Goal: Information Seeking & Learning: Learn about a topic

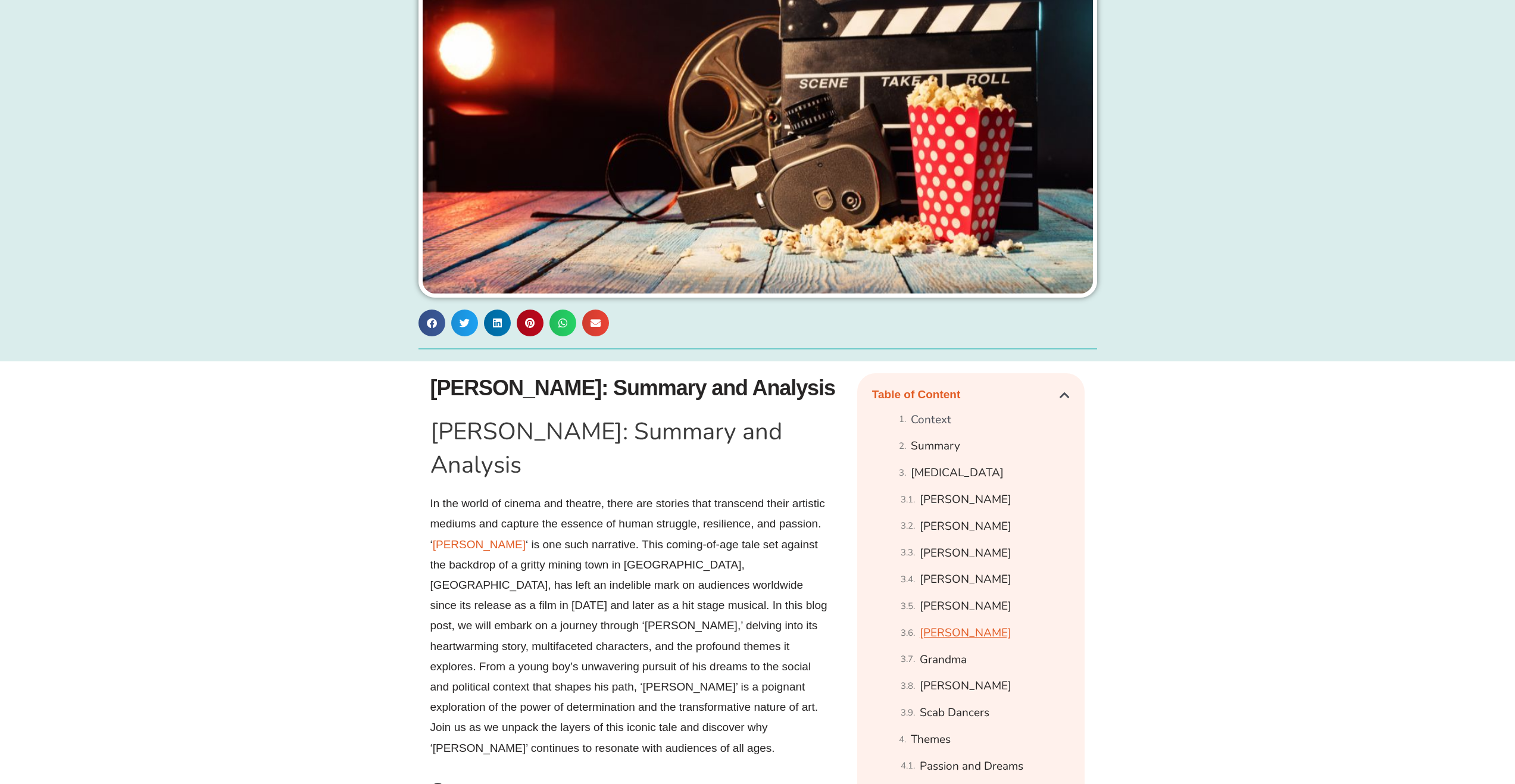
click at [963, 634] on link "[PERSON_NAME]" at bounding box center [966, 633] width 92 height 21
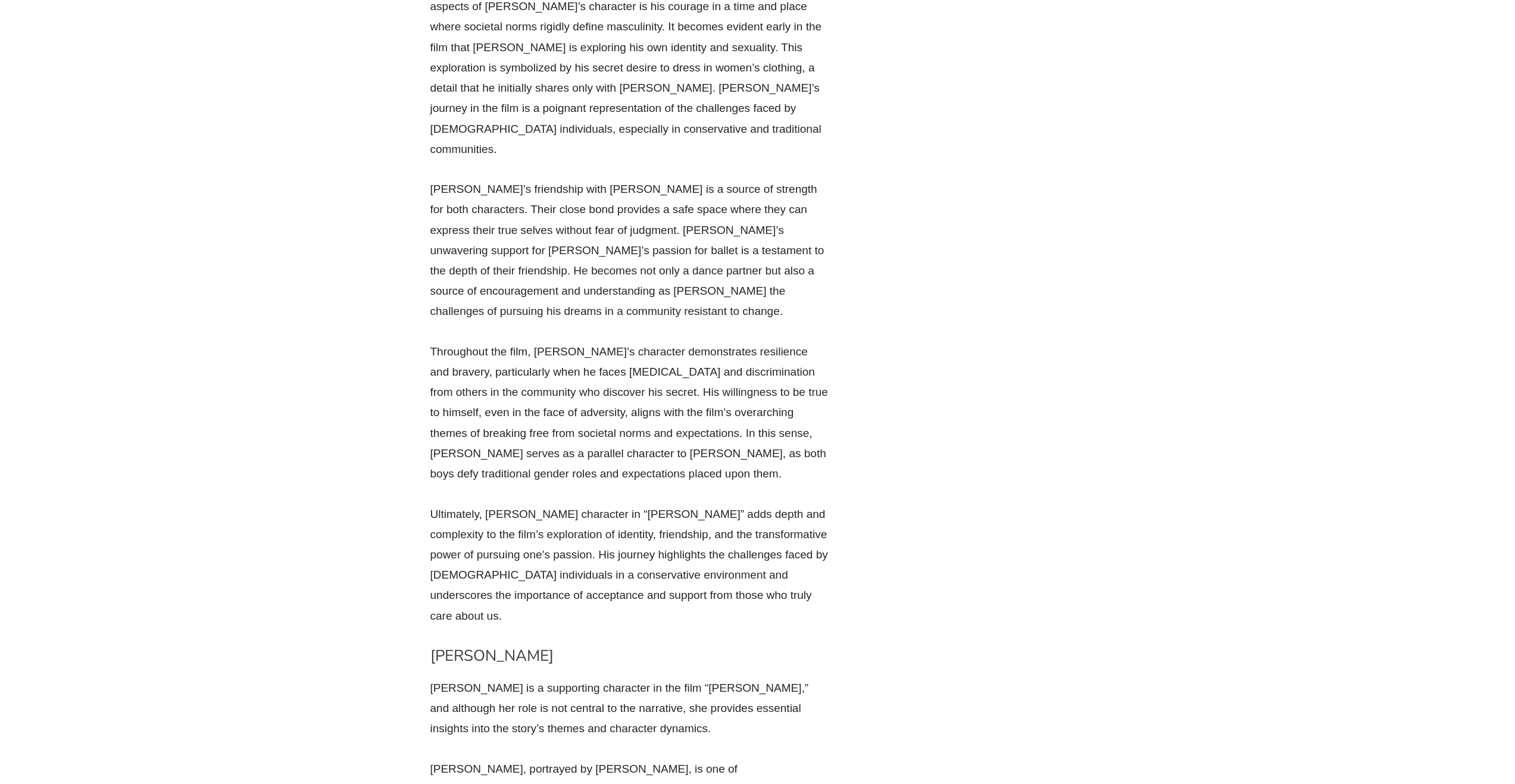
scroll to position [7877, 0]
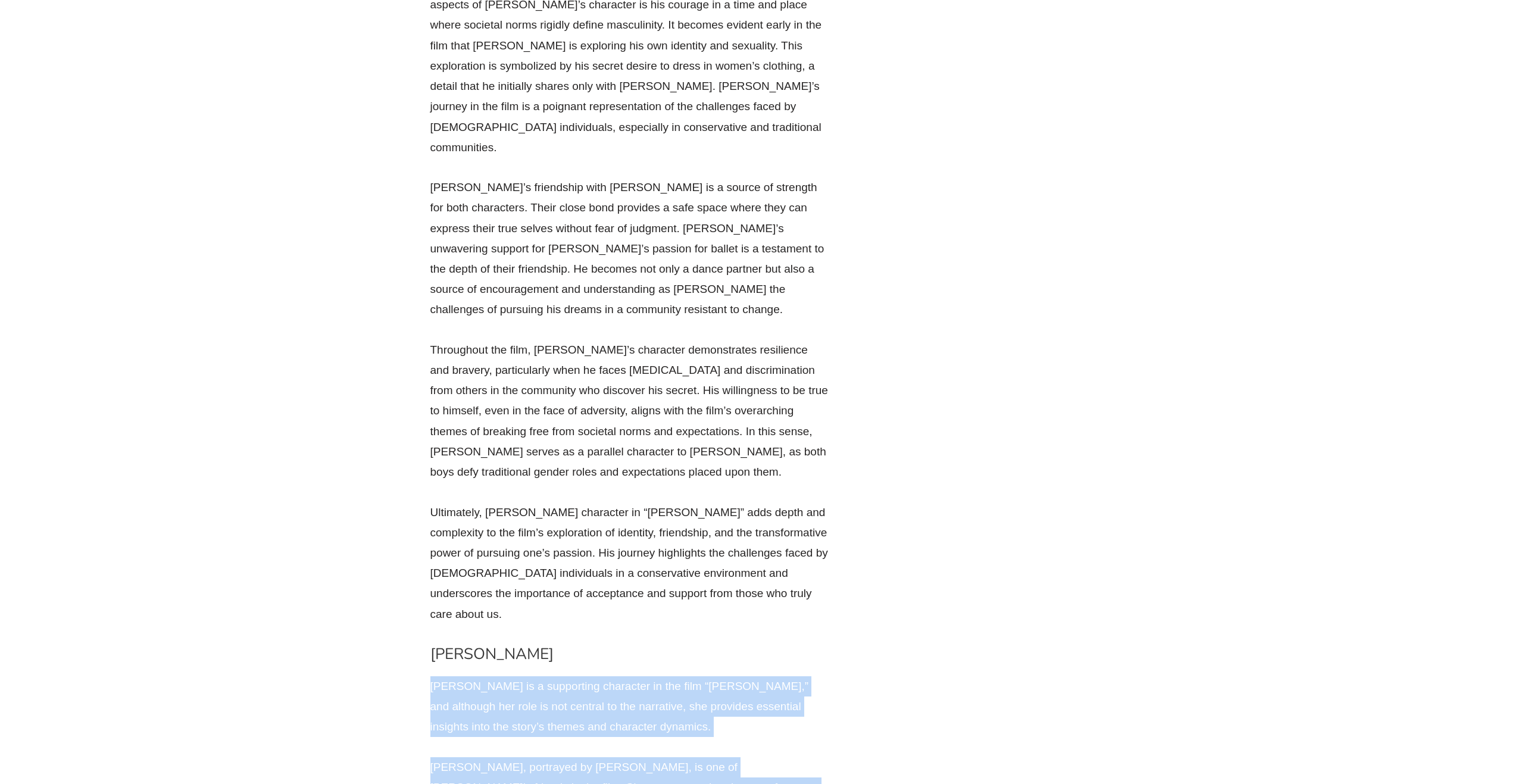
drag, startPoint x: 512, startPoint y: 42, endPoint x: 815, endPoint y: 289, distance: 390.9
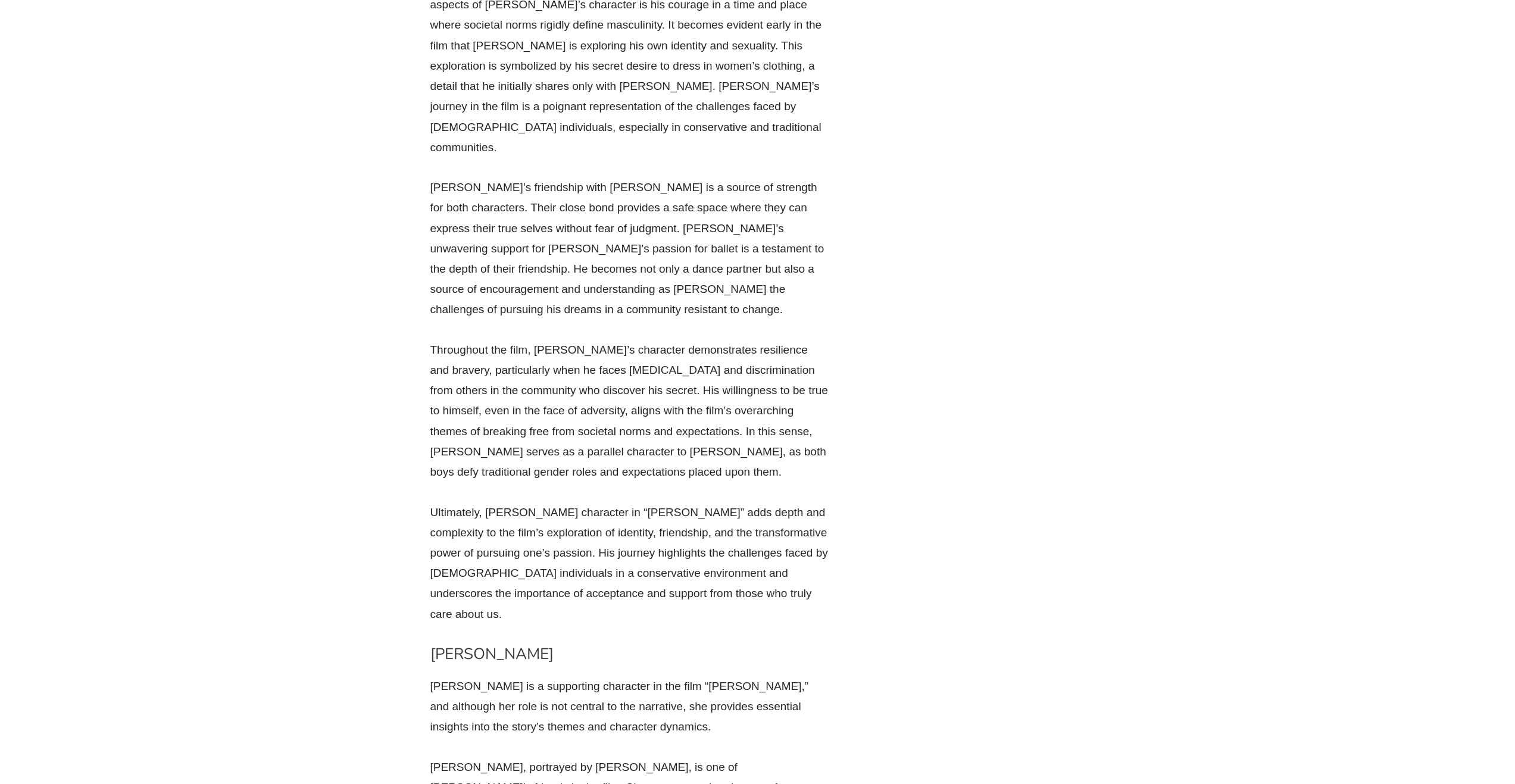
drag, startPoint x: 505, startPoint y: 279, endPoint x: 803, endPoint y: 280, distance: 298.0
drag, startPoint x: 428, startPoint y: 312, endPoint x: 768, endPoint y: 327, distance: 340.3
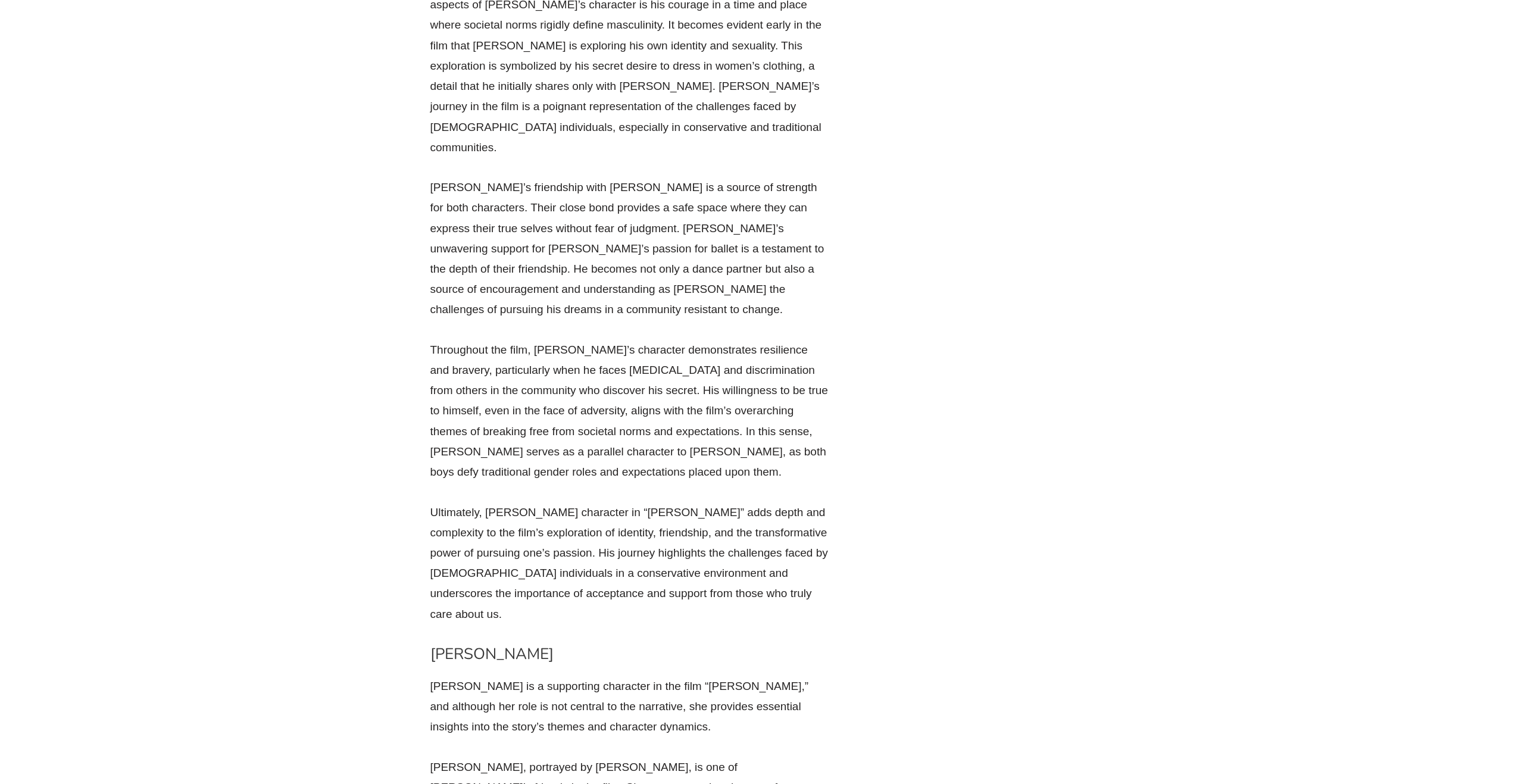
drag, startPoint x: 728, startPoint y: 327, endPoint x: 773, endPoint y: 327, distance: 45.0
drag, startPoint x: 521, startPoint y: 413, endPoint x: 860, endPoint y: 415, distance: 339.0
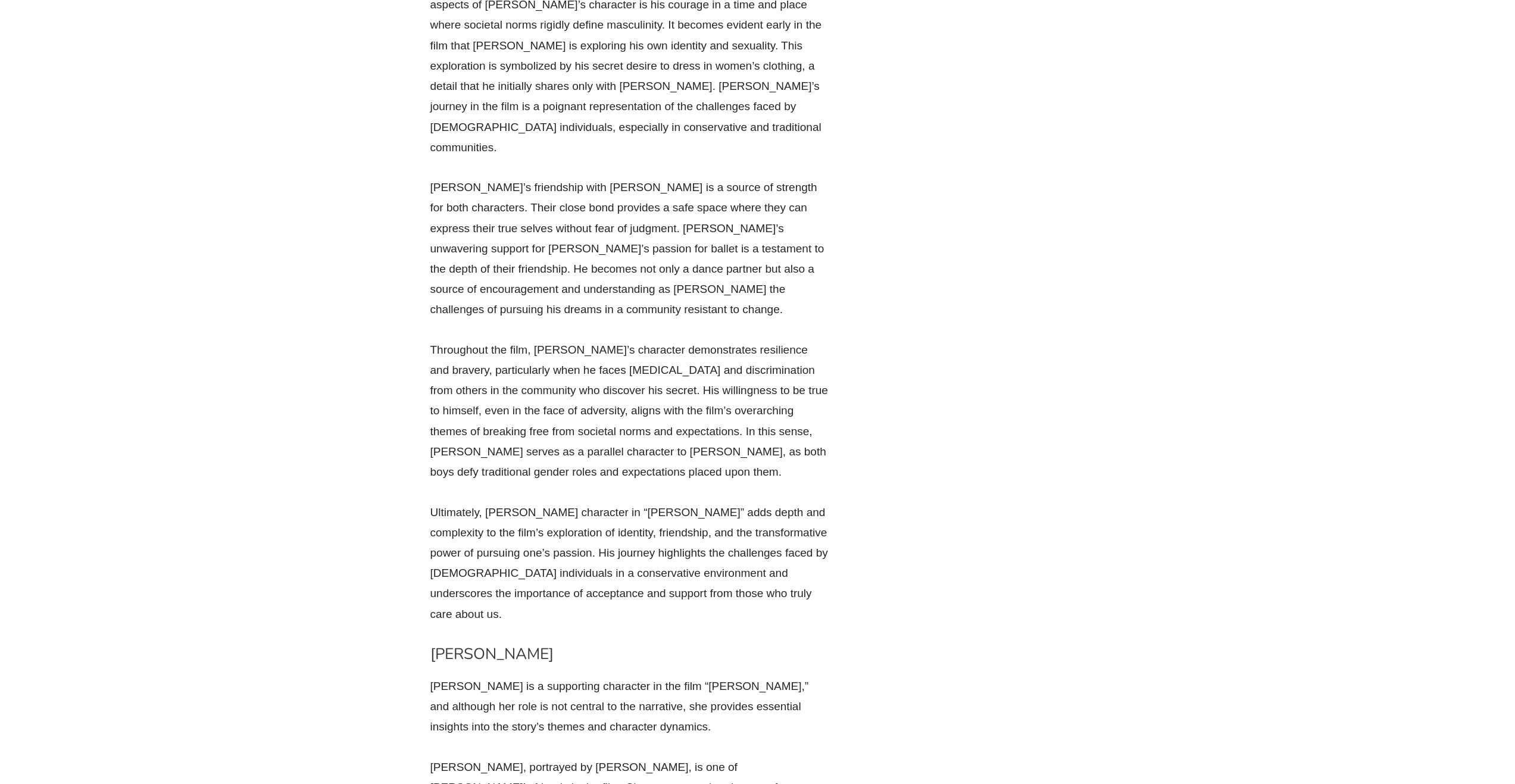
drag, startPoint x: 684, startPoint y: 418, endPoint x: 828, endPoint y: 429, distance: 144.4
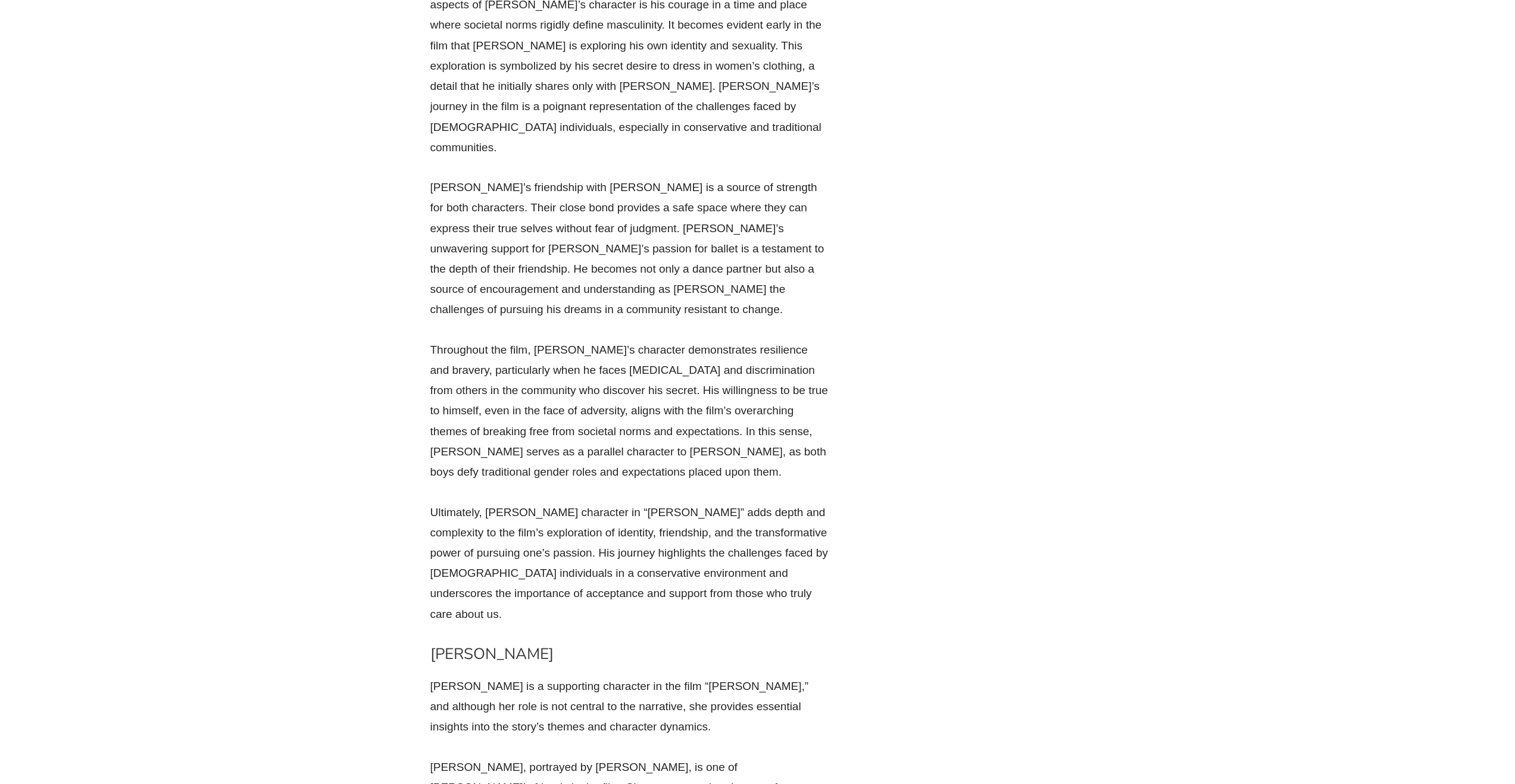
drag, startPoint x: 495, startPoint y: 447, endPoint x: 672, endPoint y: 455, distance: 177.2
drag, startPoint x: 469, startPoint y: 439, endPoint x: 778, endPoint y: 440, distance: 309.0
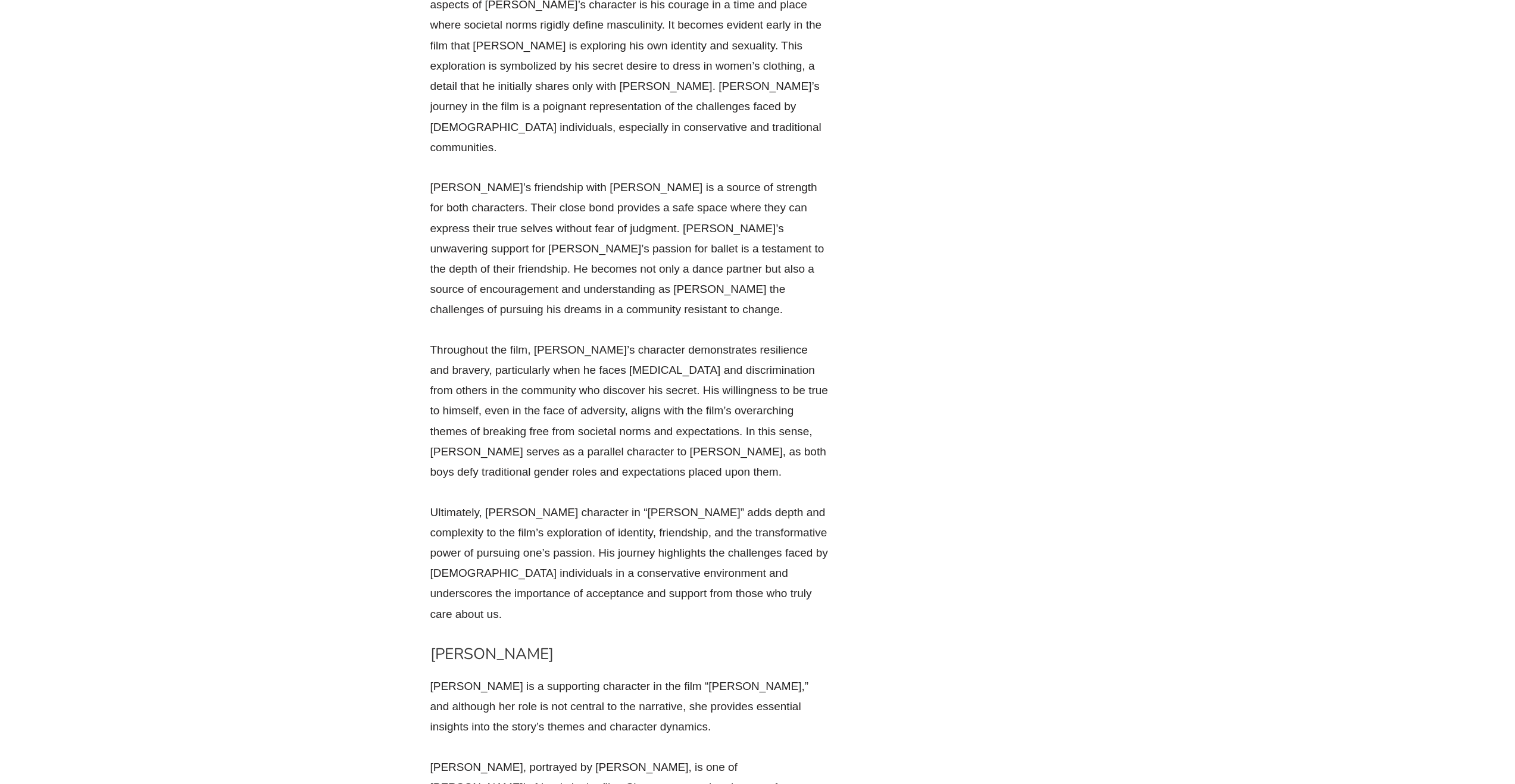
drag, startPoint x: 515, startPoint y: 633, endPoint x: 799, endPoint y: 668, distance: 286.1
drag, startPoint x: 656, startPoint y: 666, endPoint x: 705, endPoint y: 668, distance: 49.0
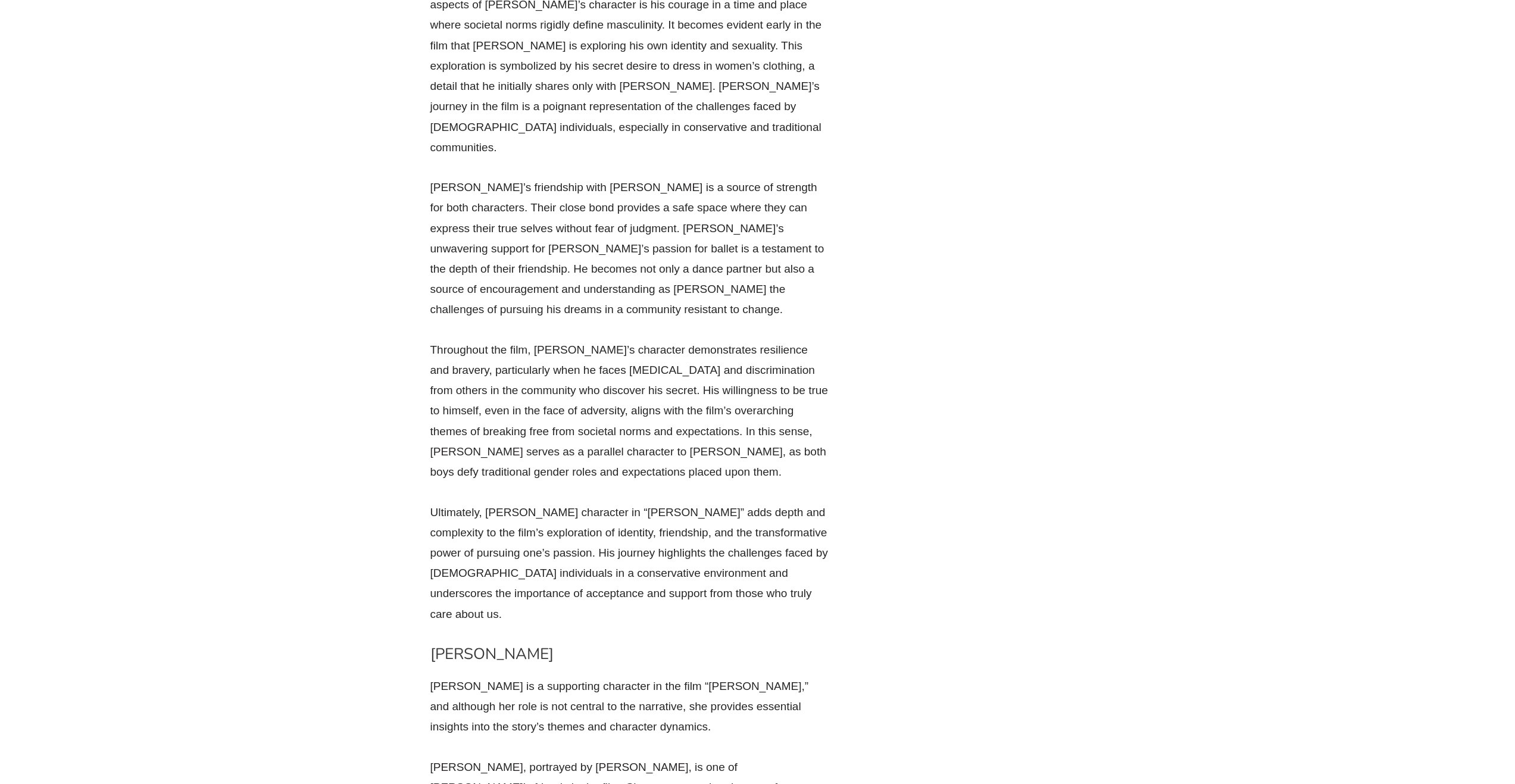
drag, startPoint x: 535, startPoint y: 689, endPoint x: 595, endPoint y: 691, distance: 60.0
drag, startPoint x: 835, startPoint y: 713, endPoint x: 847, endPoint y: 715, distance: 12.2
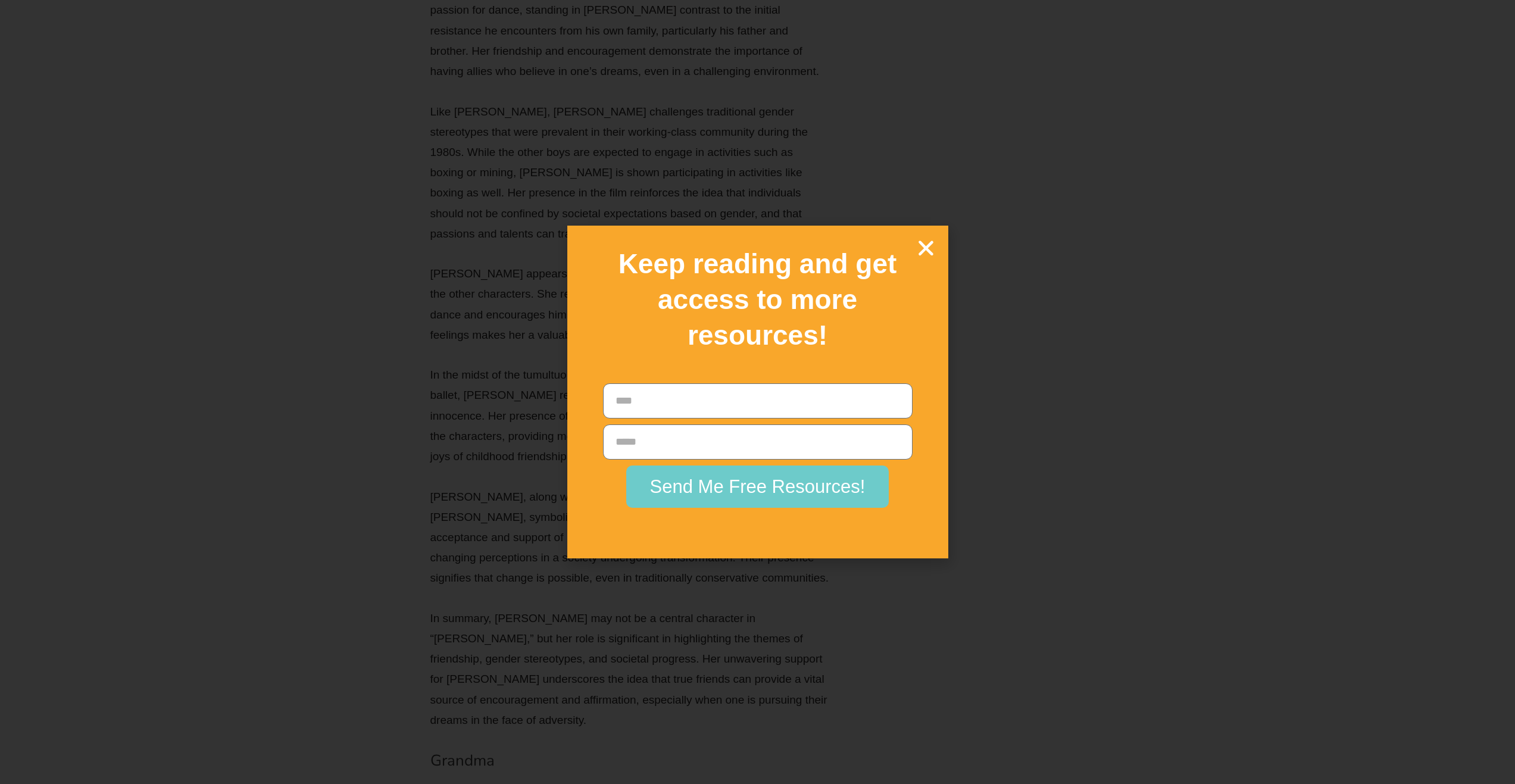
scroll to position [14312, 0]
click at [930, 255] on icon "Close" at bounding box center [926, 248] width 21 height 21
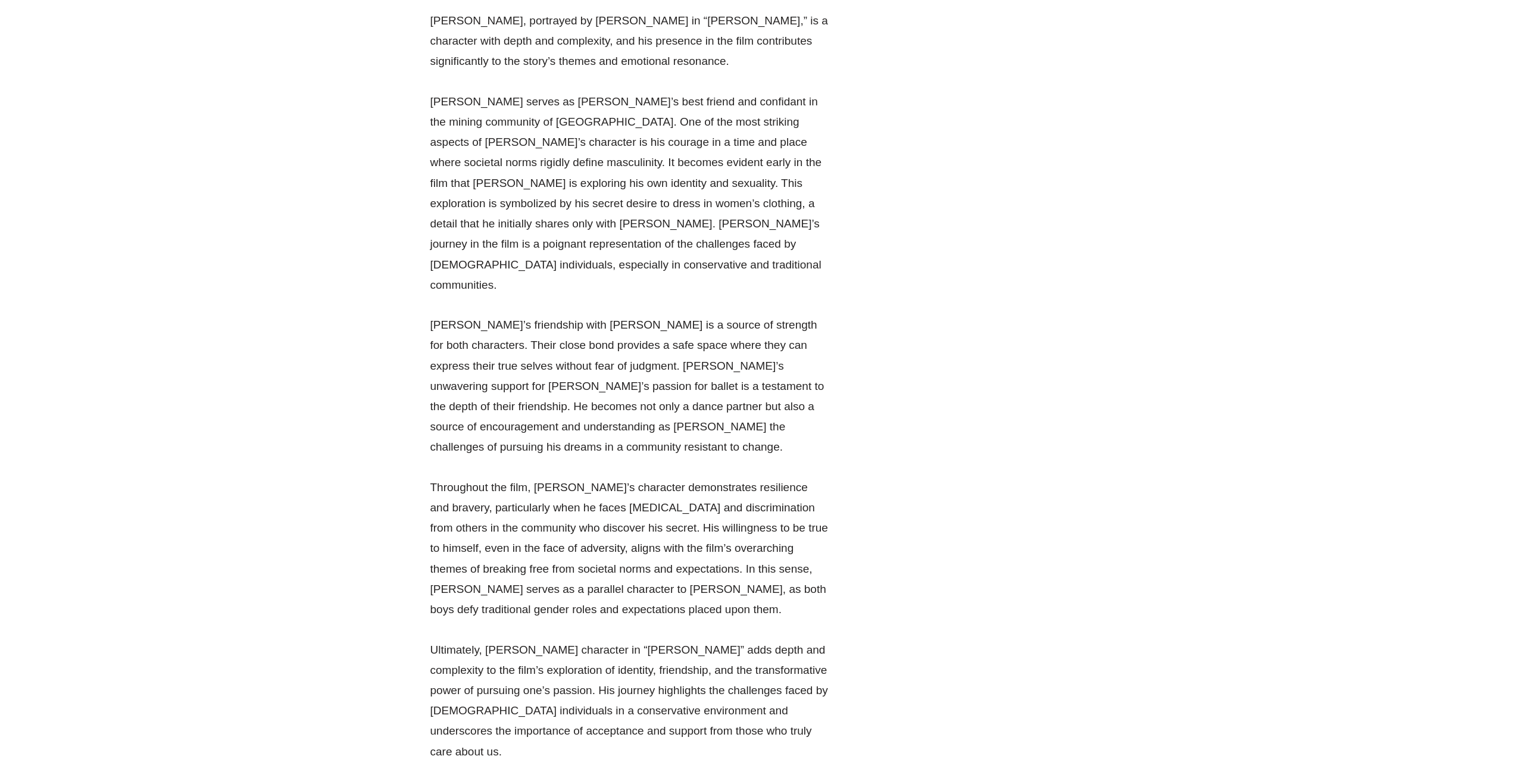
scroll to position [7648, 0]
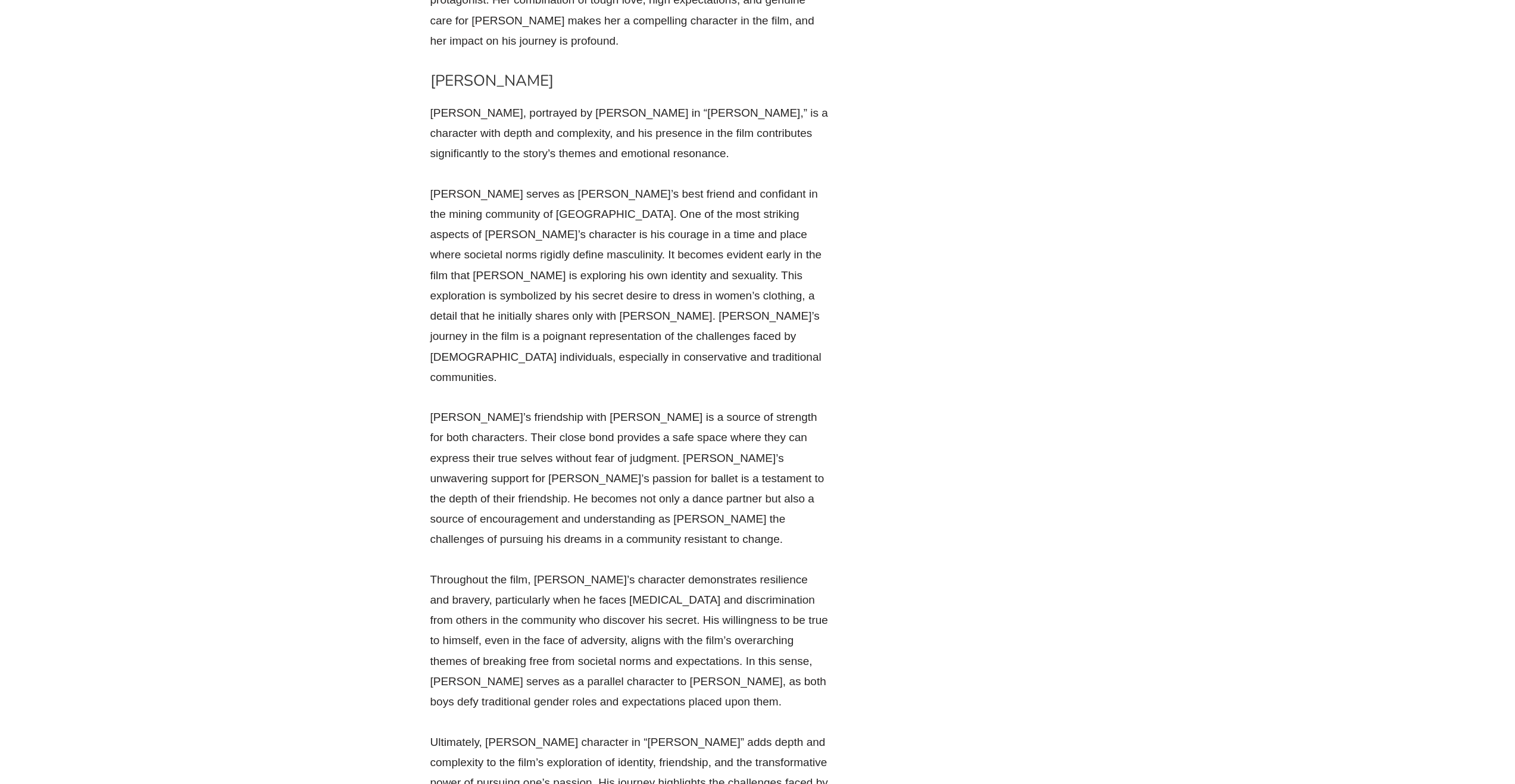
drag, startPoint x: 673, startPoint y: 304, endPoint x: 754, endPoint y: 312, distance: 81.4
drag, startPoint x: 509, startPoint y: 350, endPoint x: 822, endPoint y: 404, distance: 317.6
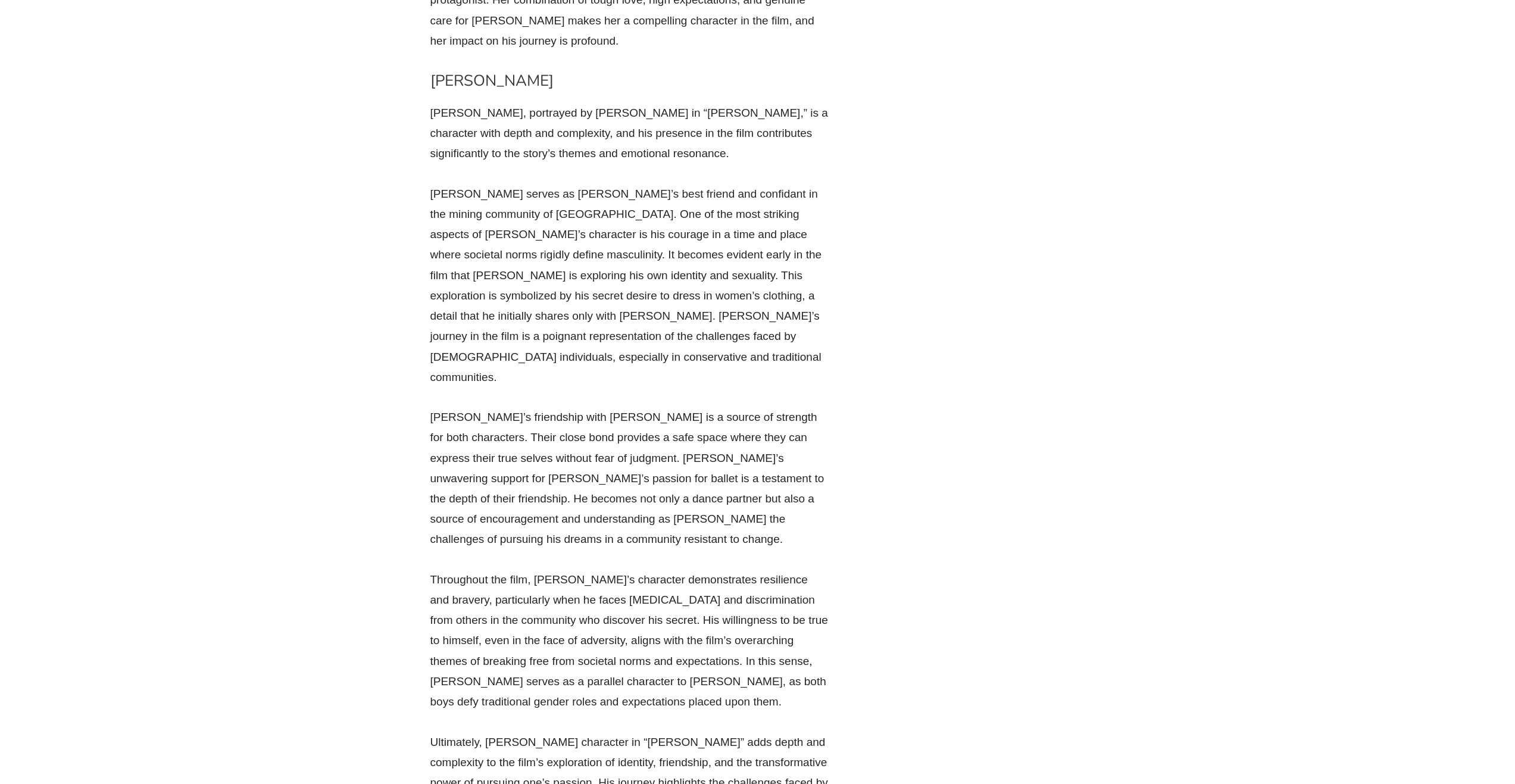
drag, startPoint x: 551, startPoint y: 435, endPoint x: 564, endPoint y: 446, distance: 17.0
drag, startPoint x: 441, startPoint y: 449, endPoint x: 548, endPoint y: 487, distance: 113.5
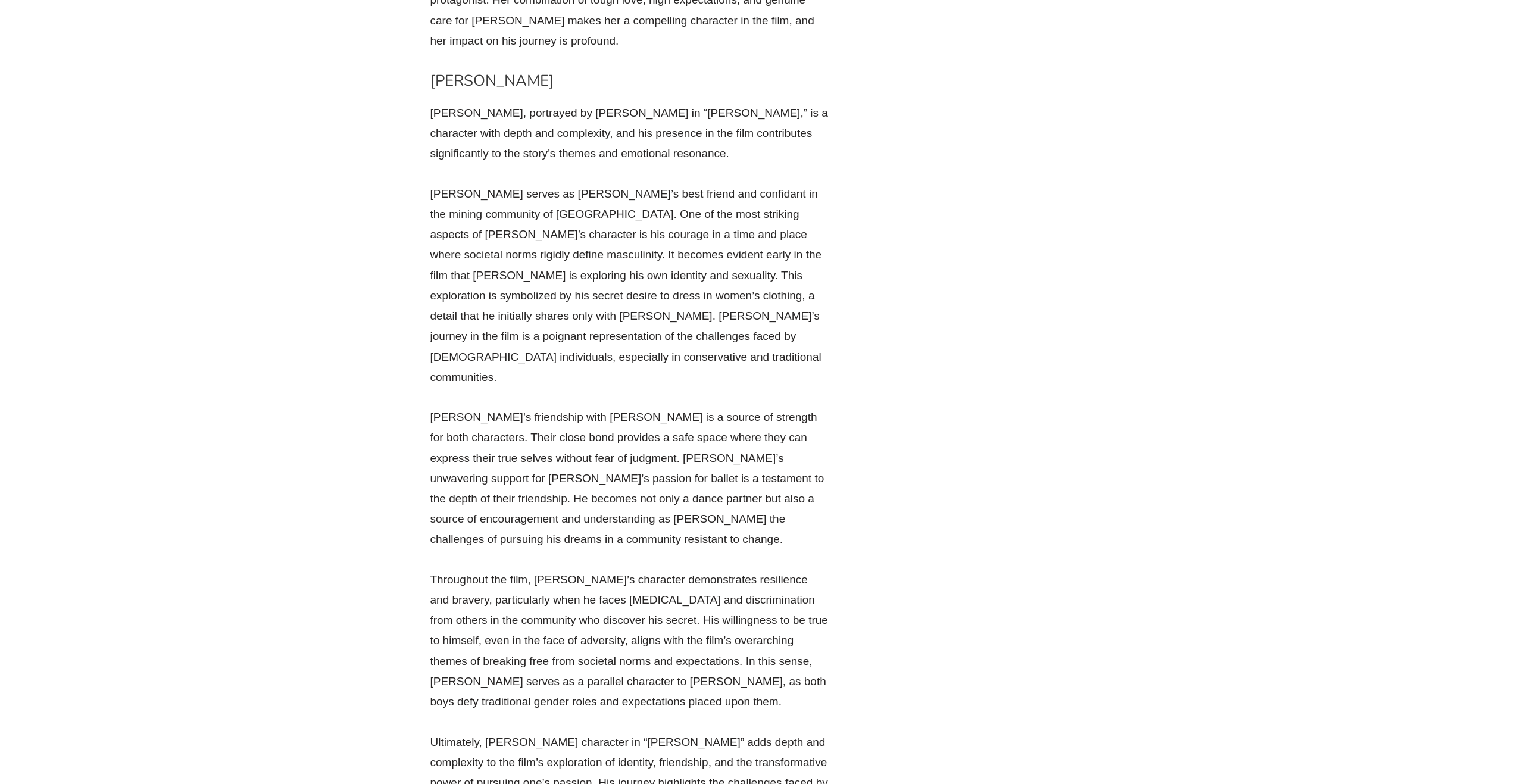
drag, startPoint x: 561, startPoint y: 446, endPoint x: 959, endPoint y: 496, distance: 401.1
